Goal: Browse casually: Explore the website without a specific task or goal

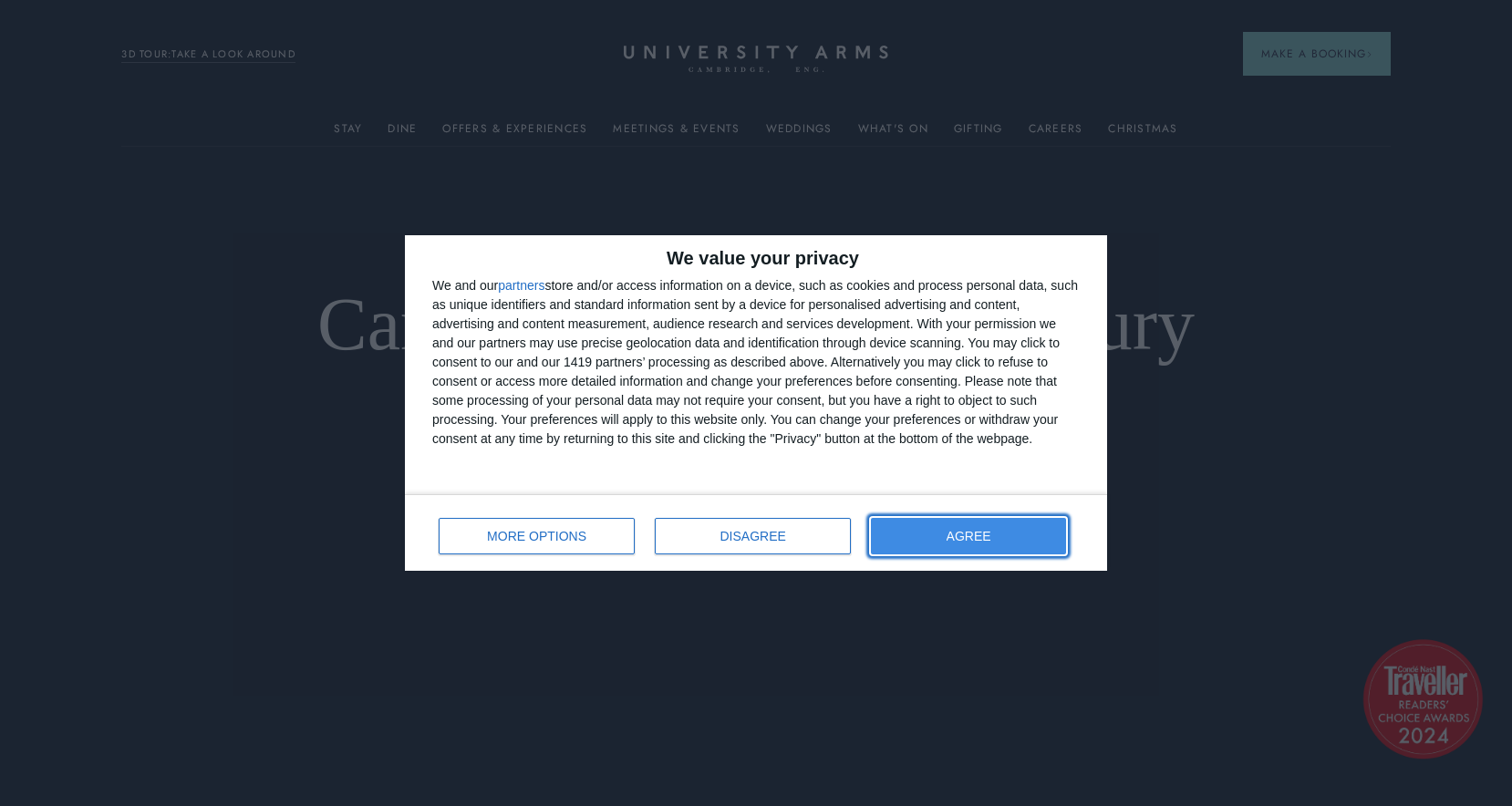
click at [955, 549] on button "AGREE" at bounding box center [968, 536] width 196 height 37
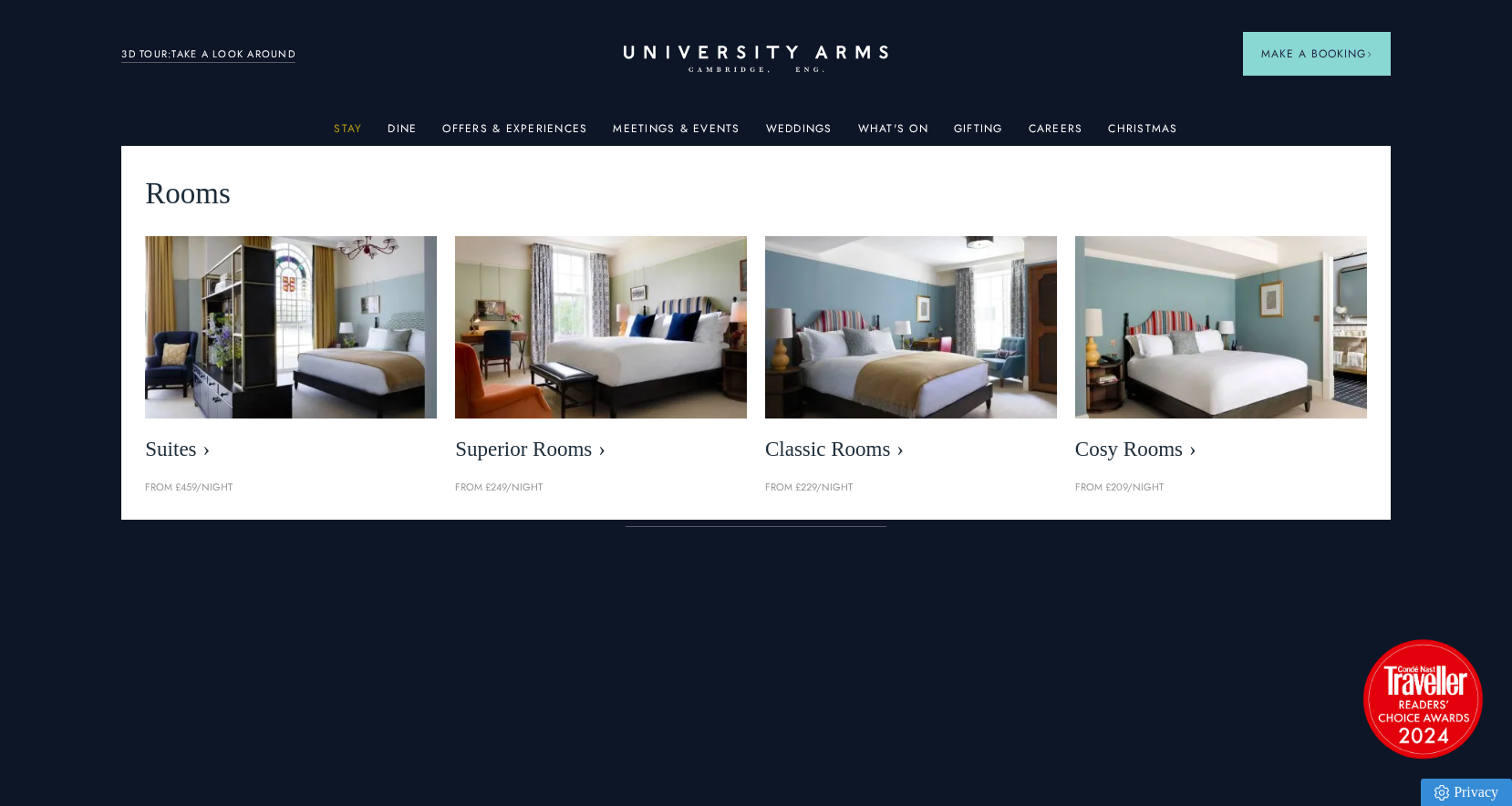
click at [358, 130] on link "Stay" at bounding box center [348, 134] width 28 height 23
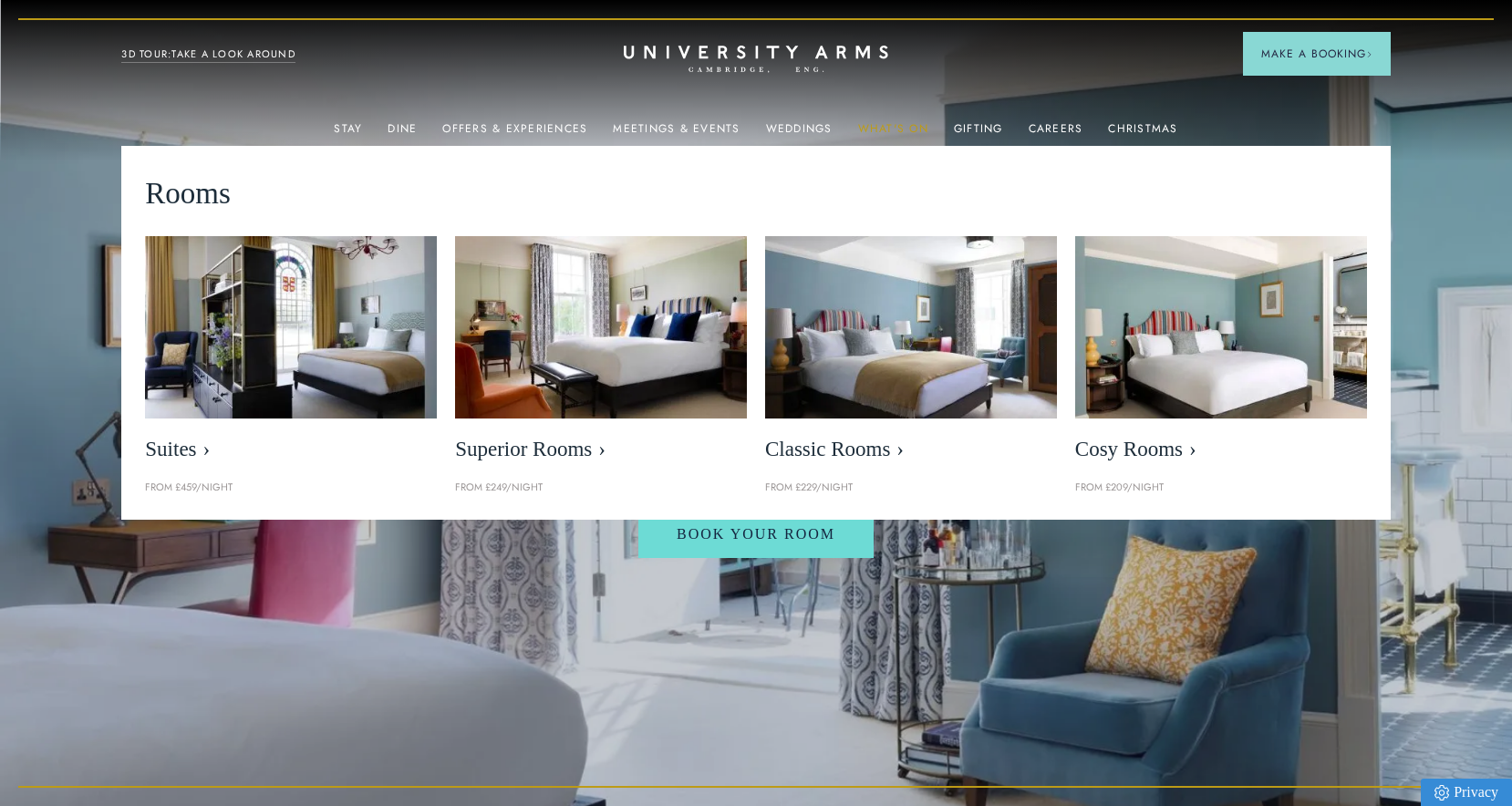
click at [892, 123] on link "What's On" at bounding box center [892, 134] width 71 height 23
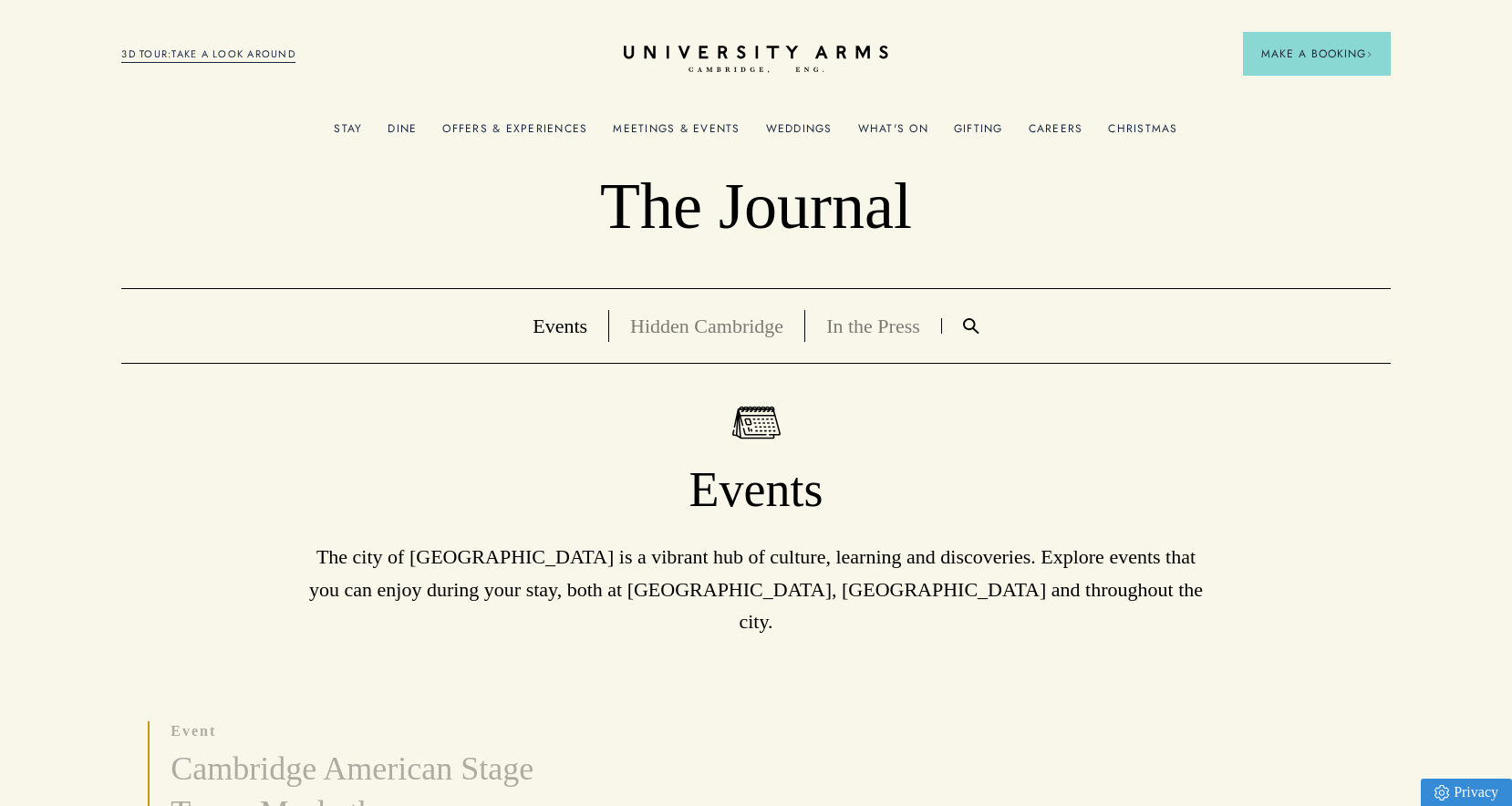
click at [502, 130] on link "Offers & Experiences" at bounding box center [515, 134] width 145 height 23
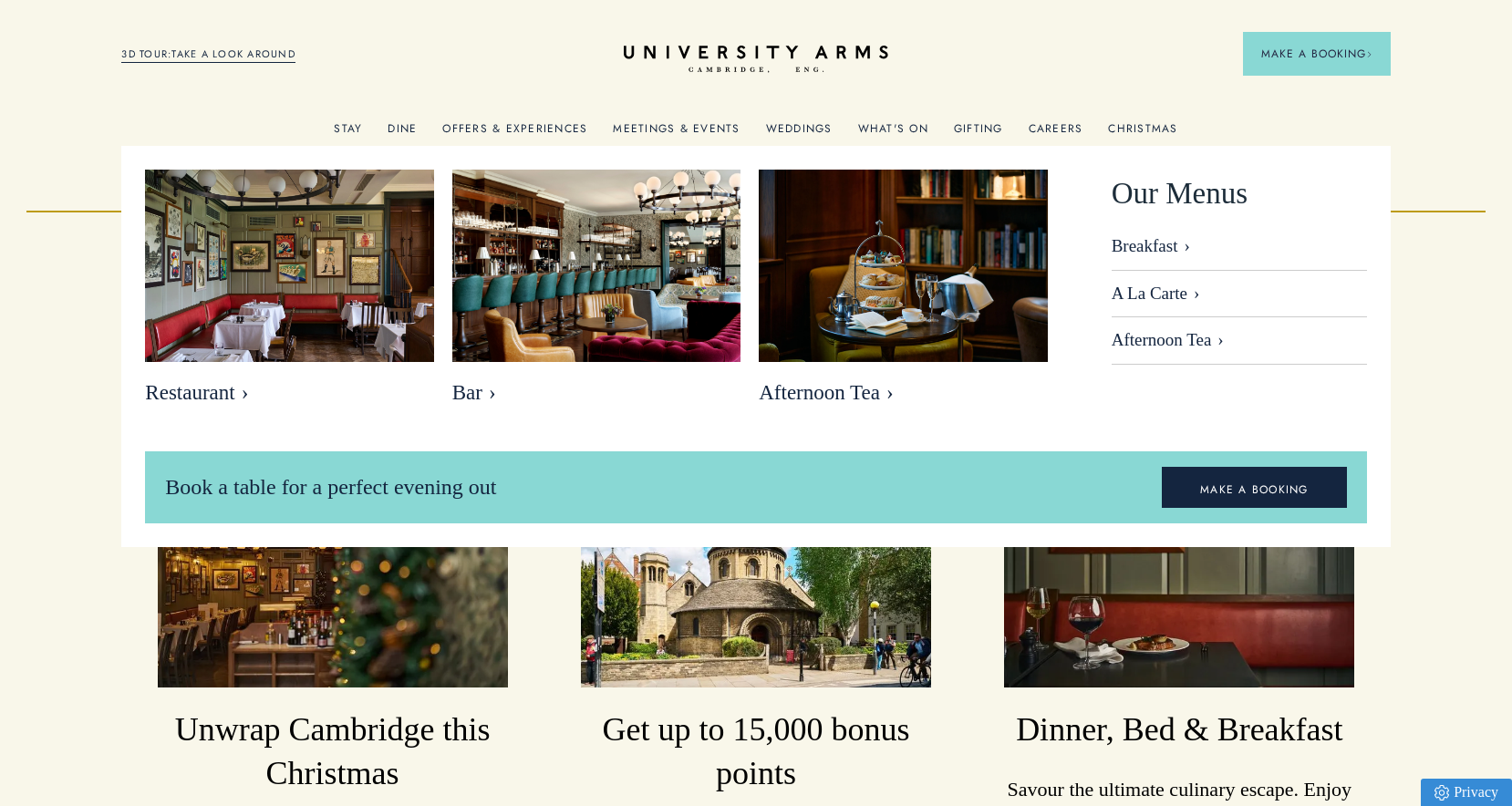
click at [408, 129] on link "Dine" at bounding box center [402, 134] width 29 height 23
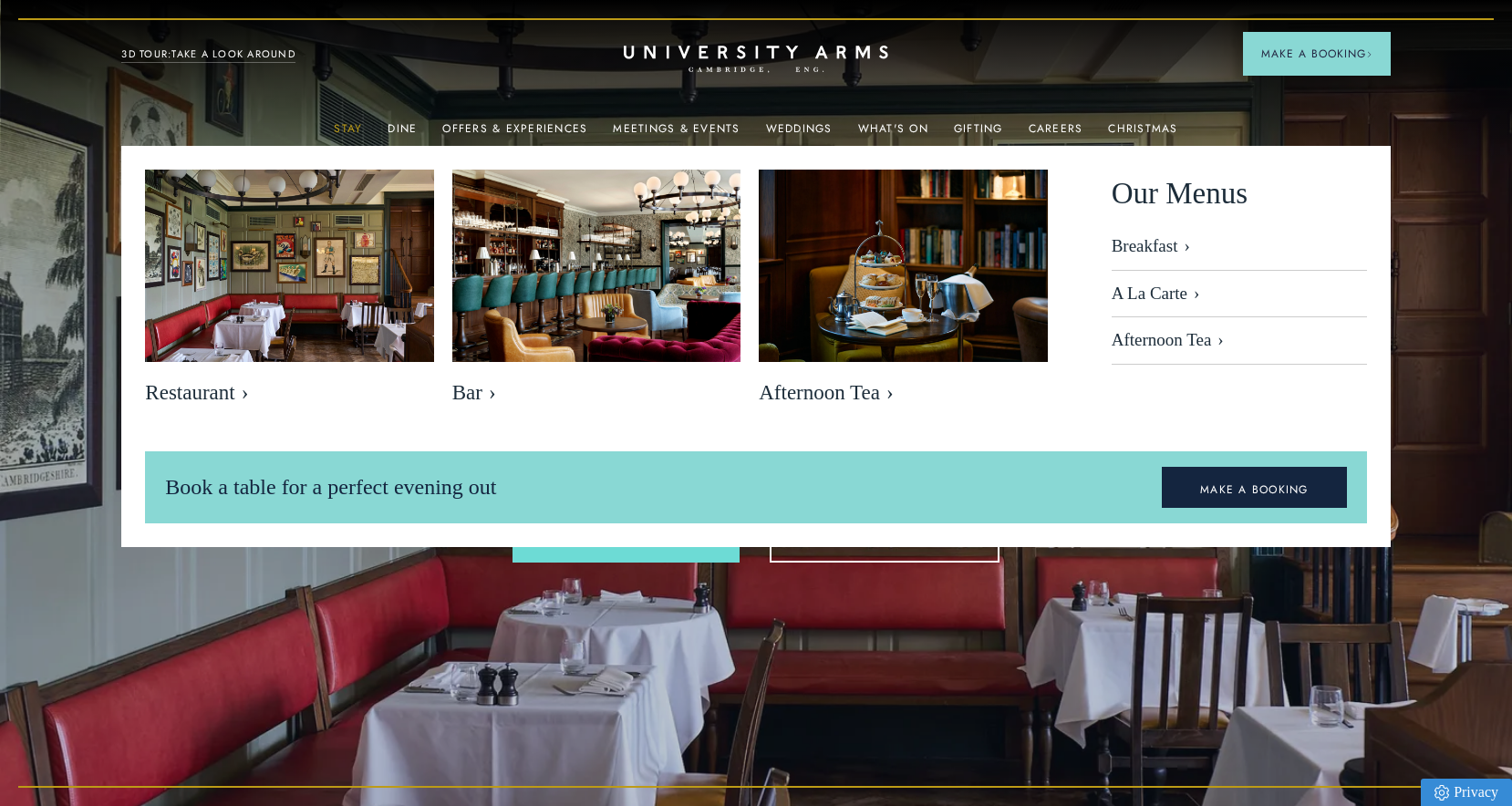
click at [345, 128] on link "Stay" at bounding box center [348, 134] width 28 height 23
